Goal: Information Seeking & Learning: Learn about a topic

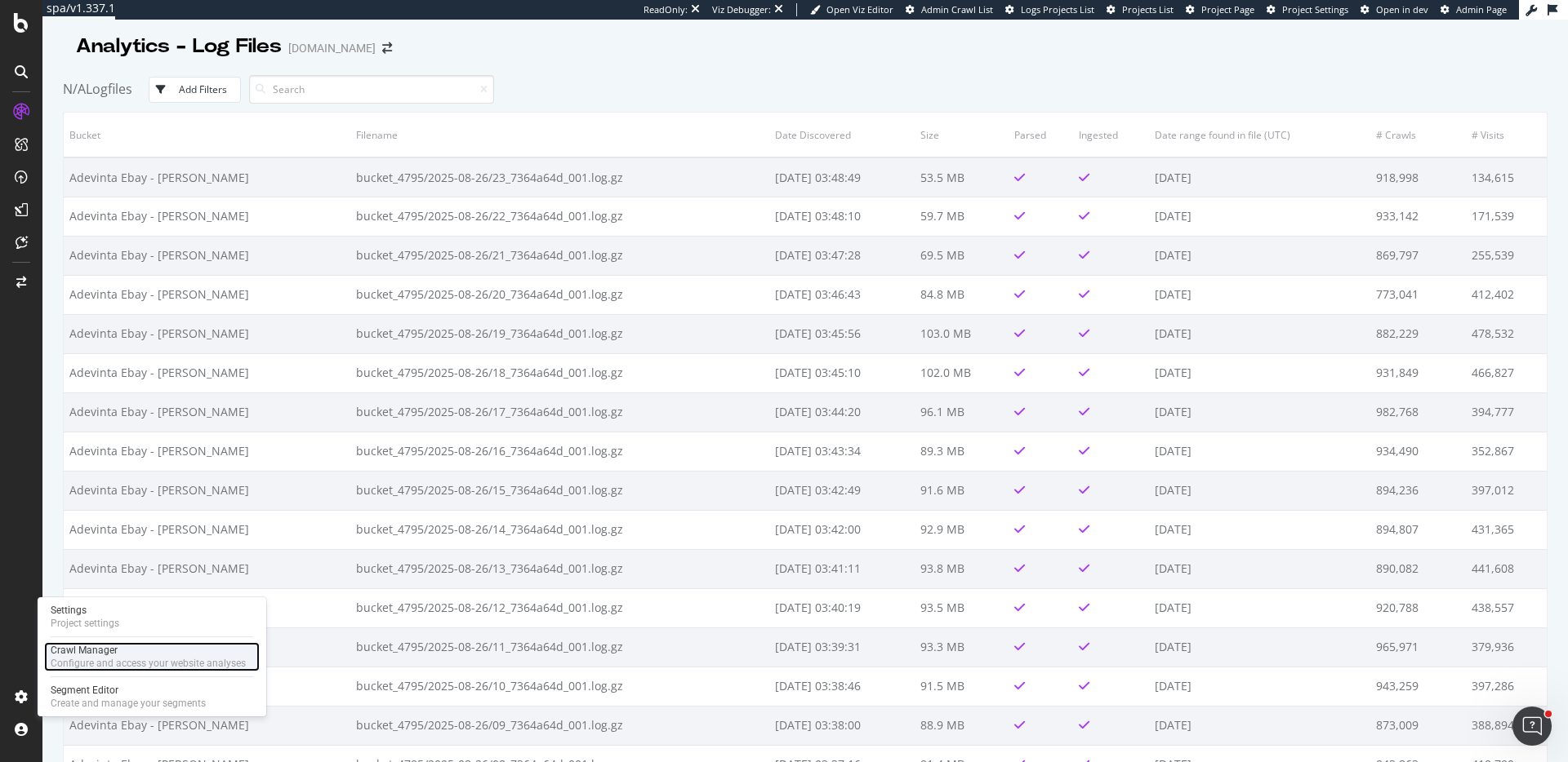
click at [117, 654] on div "Crawl Manager" at bounding box center [147, 651] width 195 height 13
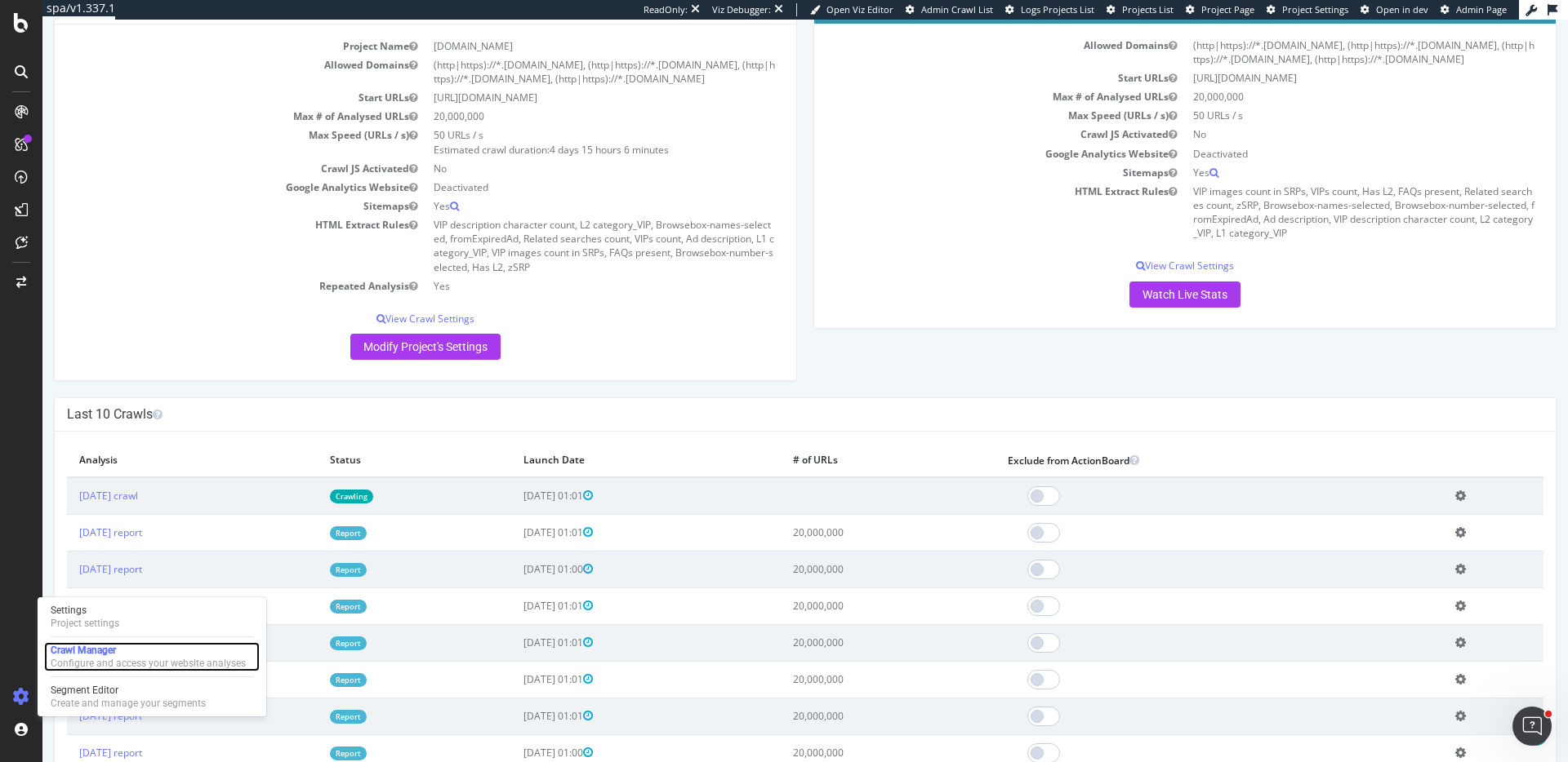
scroll to position [241, 0]
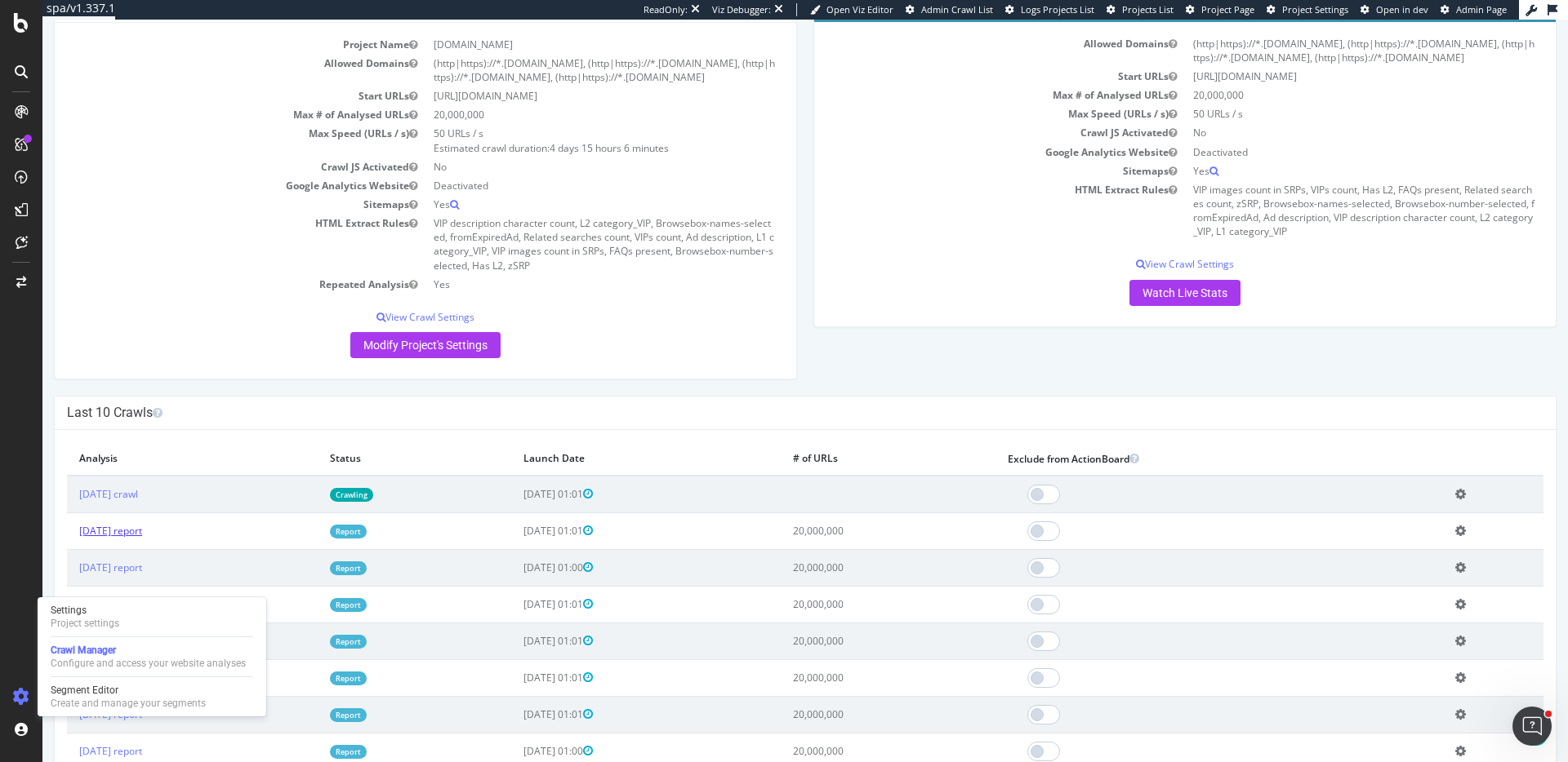
click at [142, 529] on link "[DATE] report" at bounding box center [110, 530] width 63 height 13
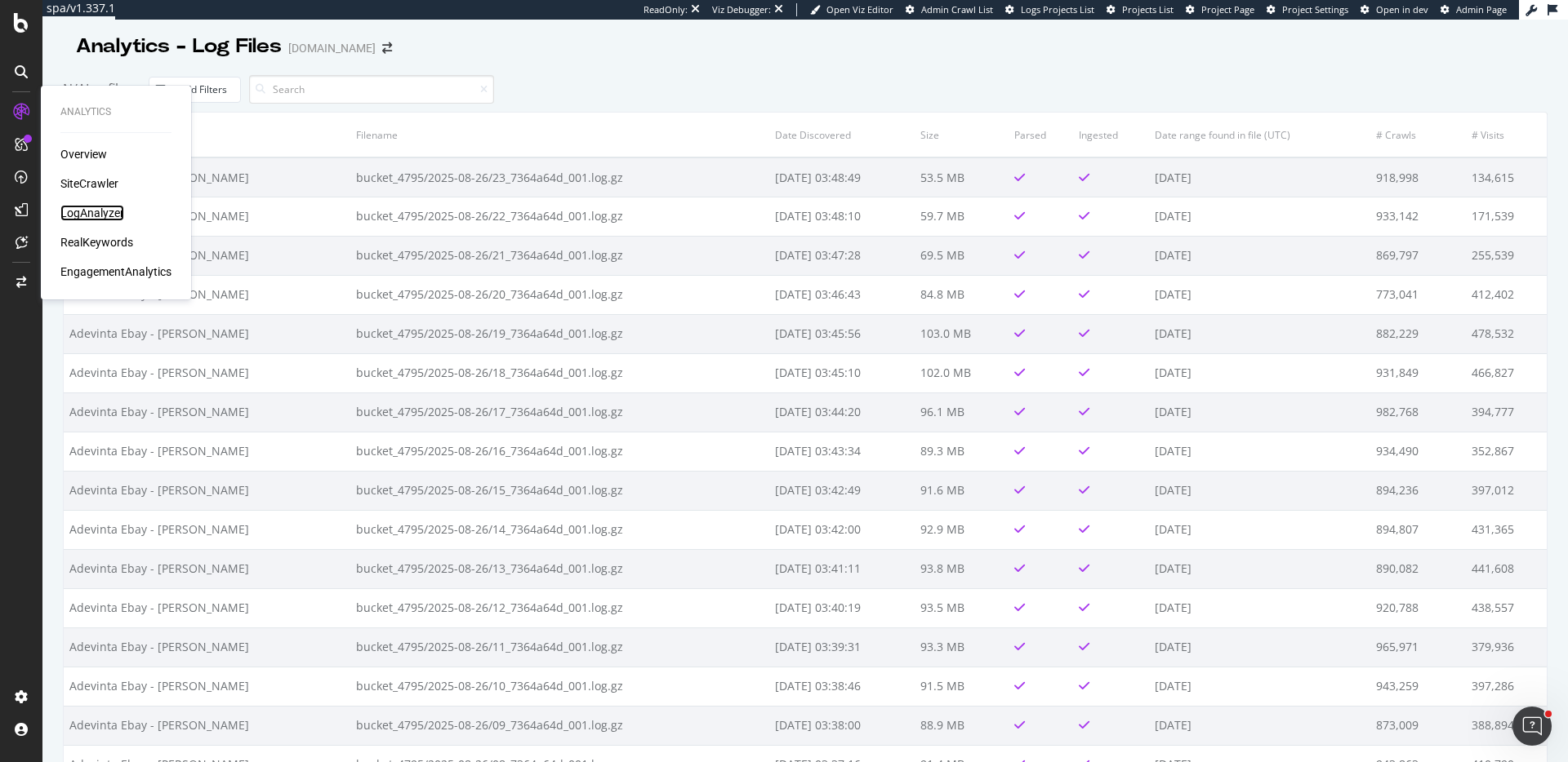
click at [106, 214] on div "LogAnalyzer" at bounding box center [92, 213] width 64 height 16
